Goal: Complete application form

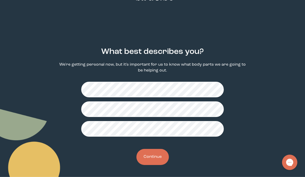
scroll to position [17, 0]
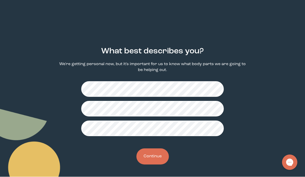
click at [156, 156] on button "Continue" at bounding box center [153, 157] width 32 height 16
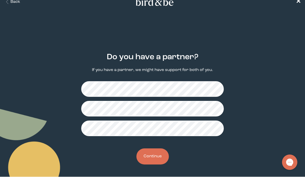
scroll to position [11, 0]
click at [157, 156] on button "Continue" at bounding box center [153, 157] width 32 height 16
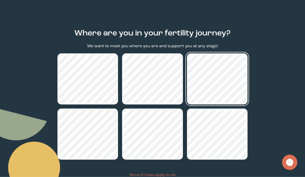
scroll to position [51, 0]
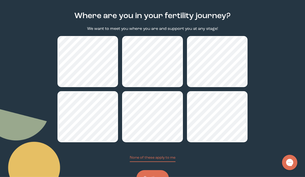
click at [148, 177] on button "Continue" at bounding box center [153, 178] width 32 height 16
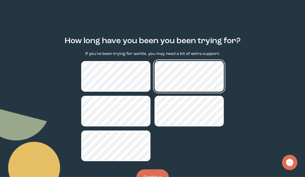
scroll to position [48, 0]
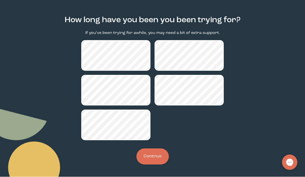
click at [152, 155] on button "Continue" at bounding box center [153, 157] width 32 height 16
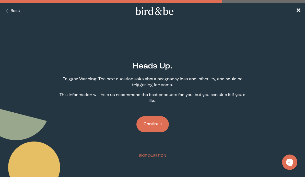
click at [150, 125] on button "Continue" at bounding box center [153, 125] width 32 height 16
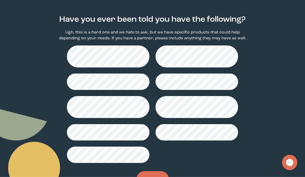
scroll to position [48, 0]
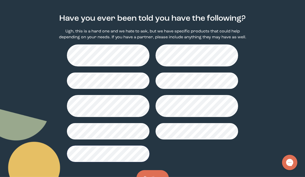
click at [152, 177] on button "Continue" at bounding box center [153, 178] width 32 height 16
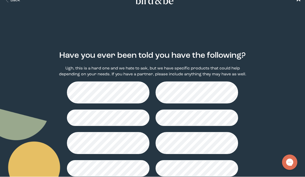
scroll to position [13, 0]
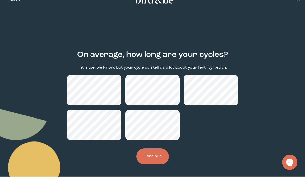
click at [153, 157] on button "Continue" at bounding box center [153, 157] width 32 height 16
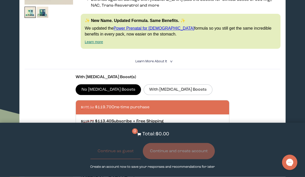
scroll to position [139, 0]
click at [152, 63] on span "Learn More About it" at bounding box center [152, 61] width 32 height 3
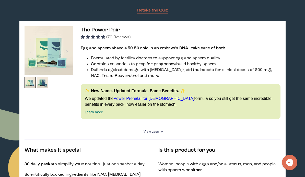
scroll to position [64, 0]
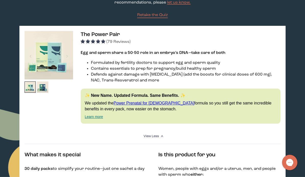
click at [43, 88] on img at bounding box center [43, 88] width 12 height 12
click at [28, 90] on img at bounding box center [31, 88] width 12 height 12
click at [98, 119] on link "Learn more" at bounding box center [94, 117] width 18 height 4
